Goal: Task Accomplishment & Management: Use online tool/utility

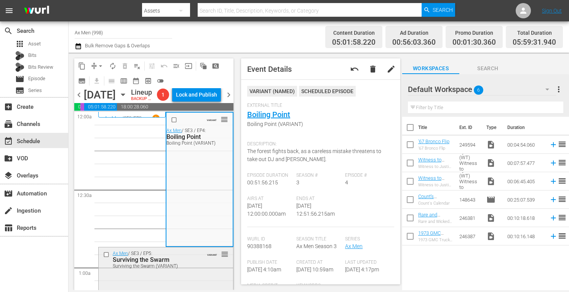
click at [157, 268] on div "Surviving the Swarm (VARIANT)" at bounding box center [155, 265] width 85 height 5
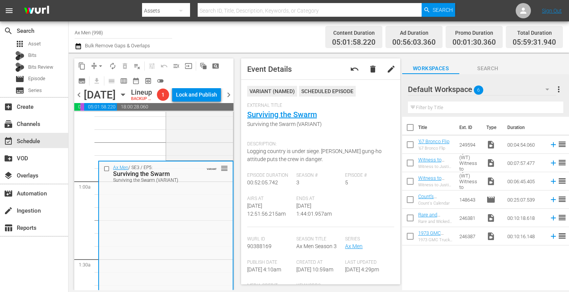
scroll to position [147, 0]
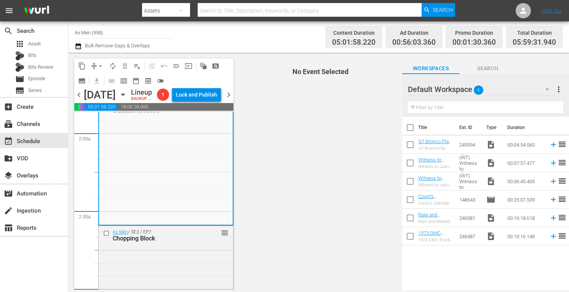
scroll to position [320, 0]
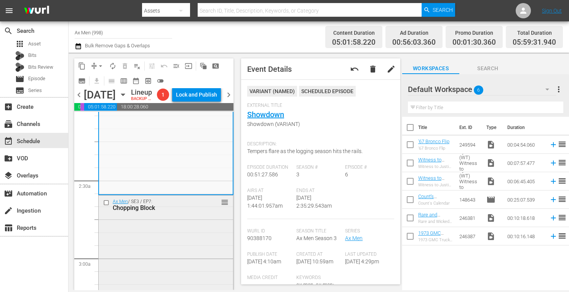
click at [168, 237] on div "Ax Men / SE3 / EP7: Chopping Block reorder" at bounding box center [166, 260] width 135 height 131
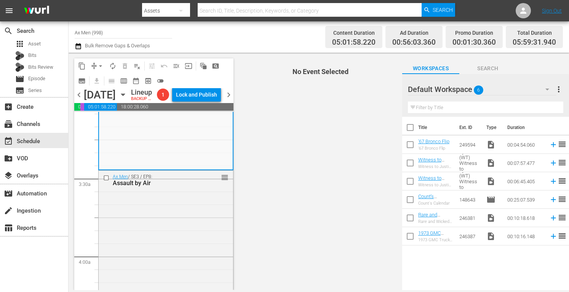
scroll to position [488, 0]
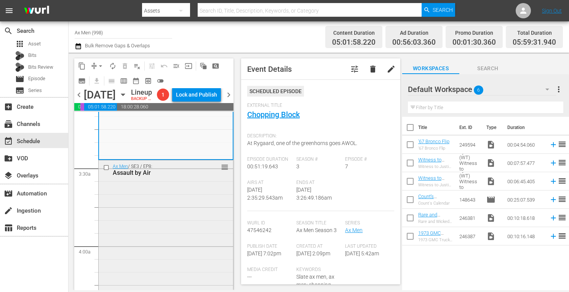
click at [171, 223] on div "Ax Men / SE3 / EP8: Assault by Air reorder" at bounding box center [166, 225] width 135 height 130
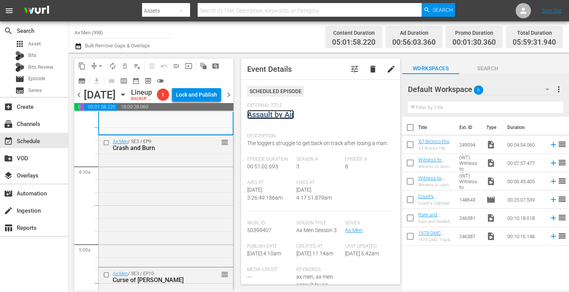
scroll to position [650, 0]
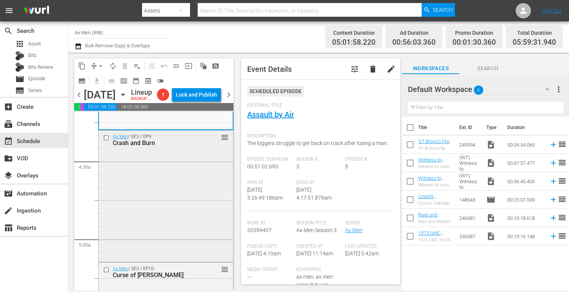
click at [183, 243] on div "Ax Men / SE3 / EP9: Crash and Burn reorder" at bounding box center [166, 195] width 135 height 130
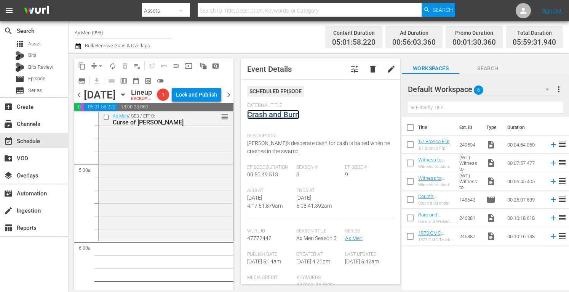
scroll to position [808, 0]
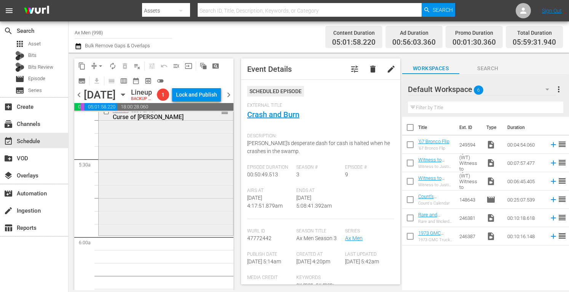
click at [171, 223] on div "Ax Men / SE3 / EP10: Curse of Kalina reorder" at bounding box center [166, 169] width 135 height 130
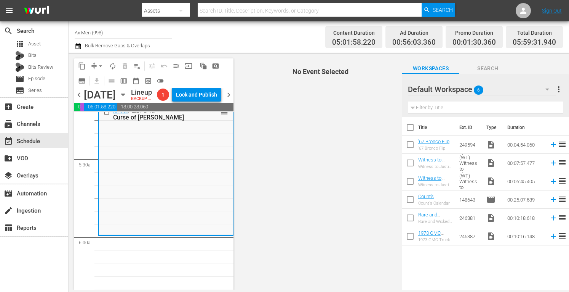
click at [339, 148] on span "No Event Selected" at bounding box center [318, 171] width 167 height 237
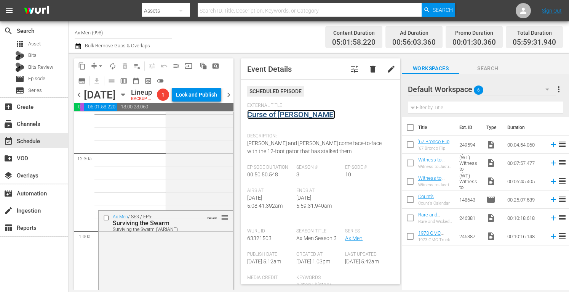
scroll to position [0, 0]
